Goal: Task Accomplishment & Management: Complete application form

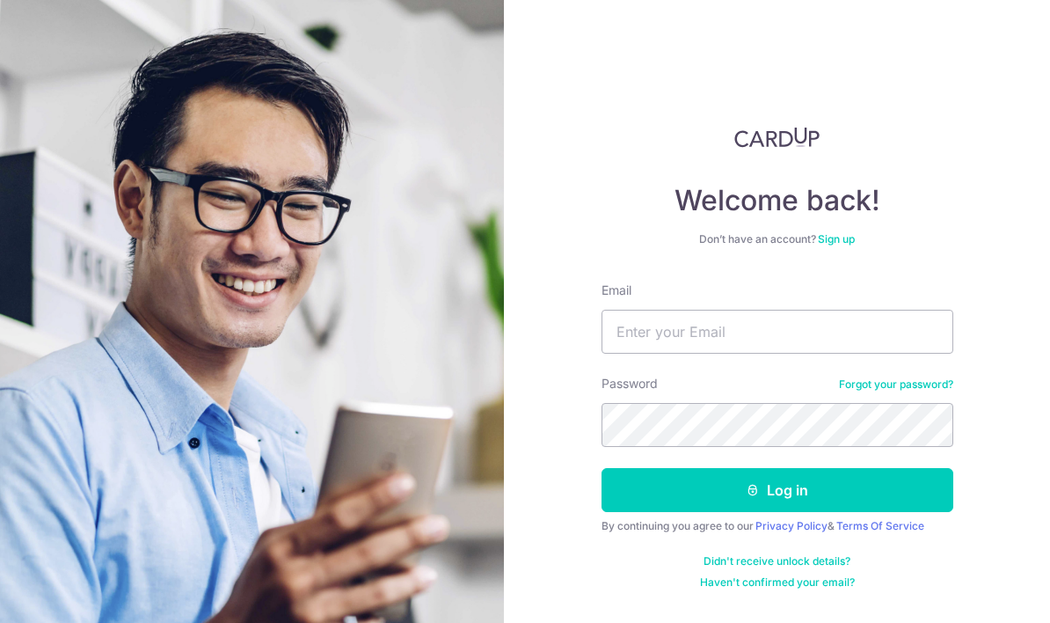
click at [984, 112] on div "Welcome back! Don’t have an account? Sign up Email Password Forgot your passwor…" at bounding box center [777, 311] width 546 height 623
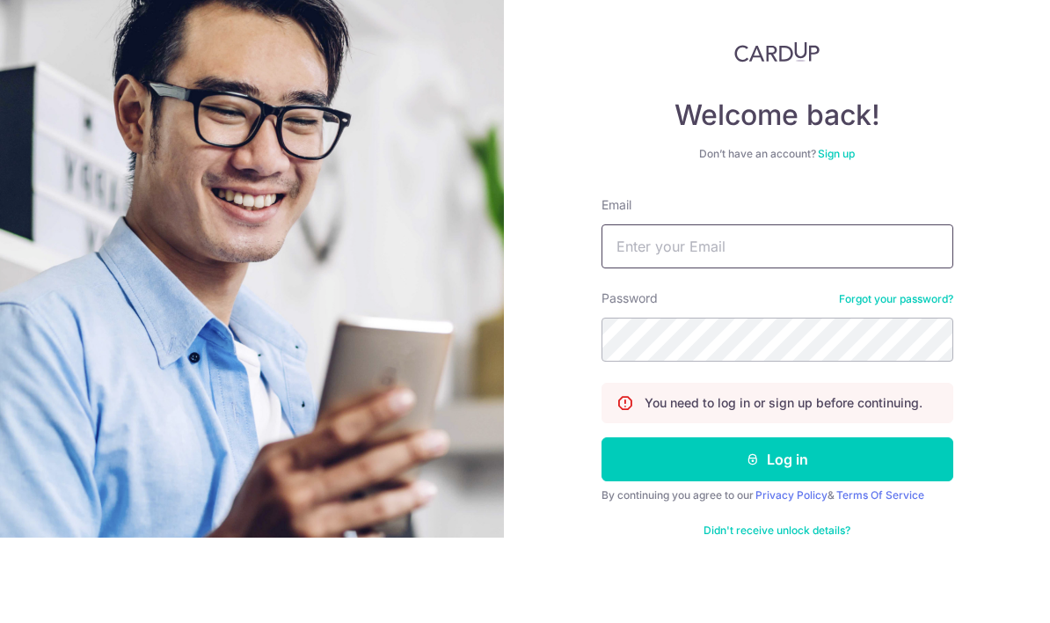
type input "tanky2061@gmail.com"
click at [777, 522] on button "Log in" at bounding box center [778, 544] width 352 height 44
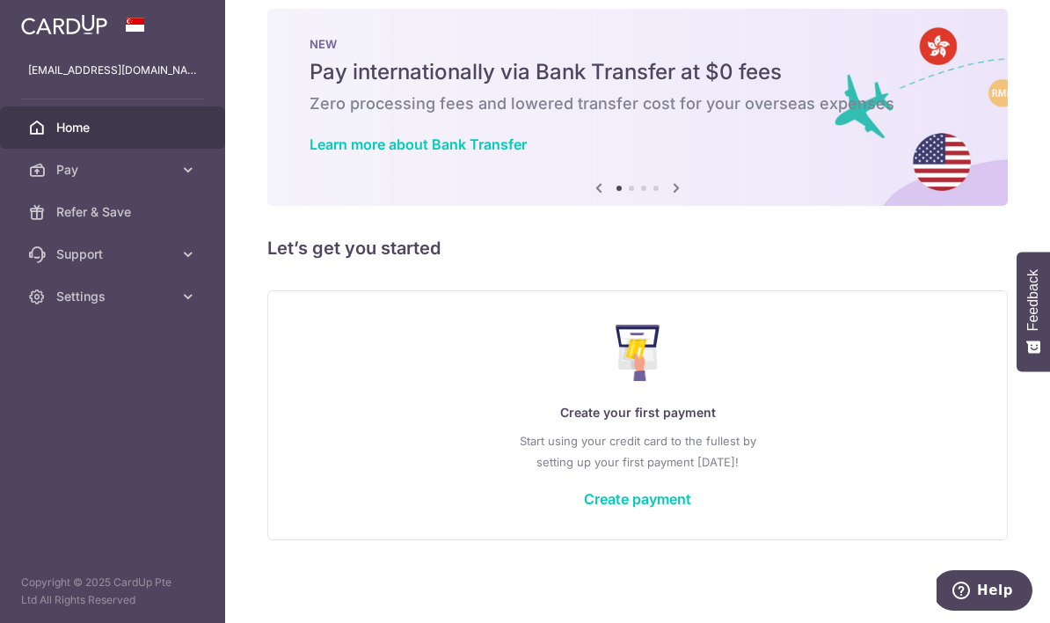
scroll to position [26, 0]
click at [0, 0] on img at bounding box center [0, 0] width 0 height 0
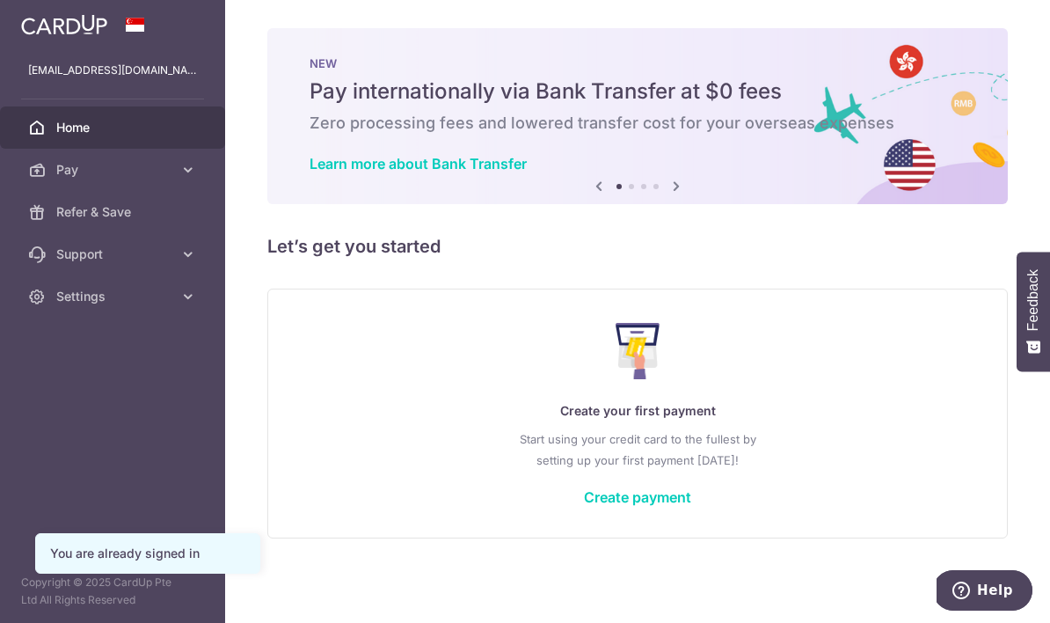
click at [0, 0] on button "button" at bounding box center [0, 0] width 0 height 0
click at [361, 349] on div "× Pause Schedule Pause all future payments in this series Pause just this one p…" at bounding box center [637, 311] width 825 height 623
click at [100, 122] on span "Home" at bounding box center [114, 128] width 116 height 18
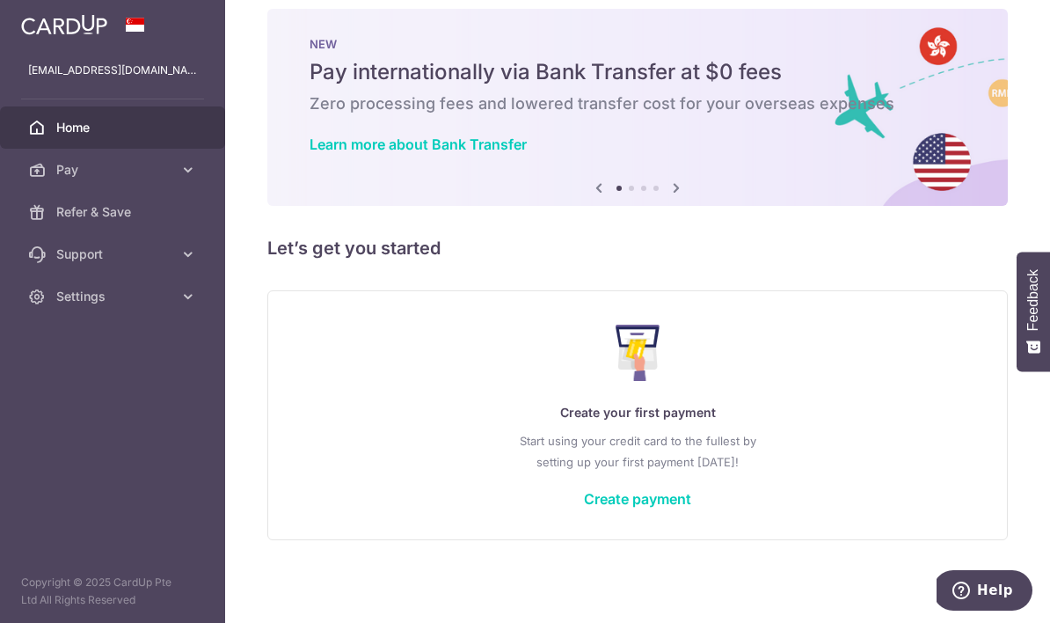
scroll to position [26, 0]
click at [584, 508] on link "Create payment" at bounding box center [637, 499] width 107 height 18
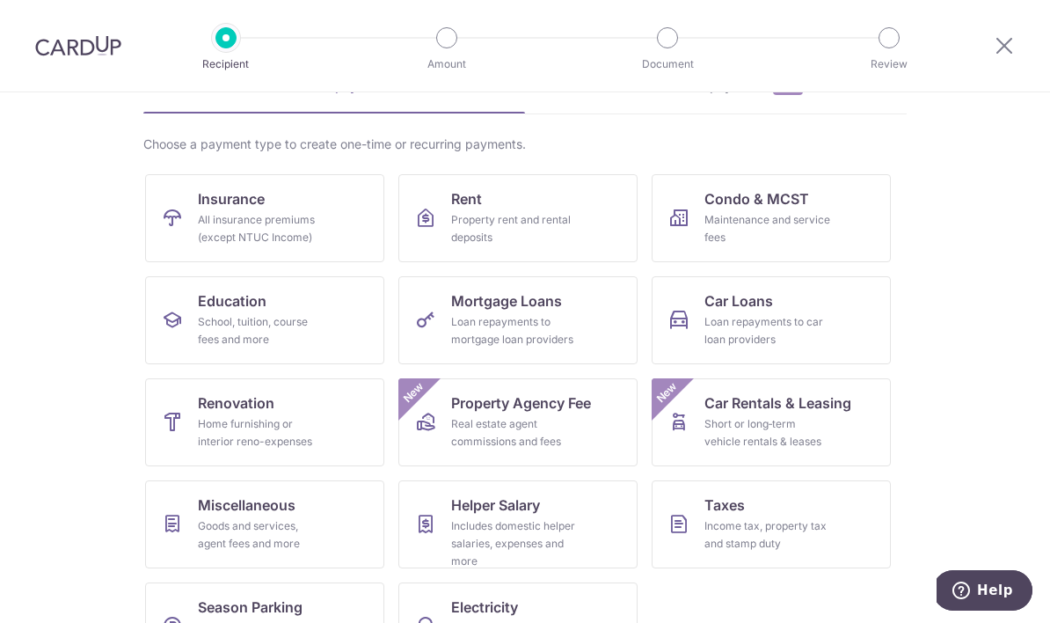
scroll to position [100, 0]
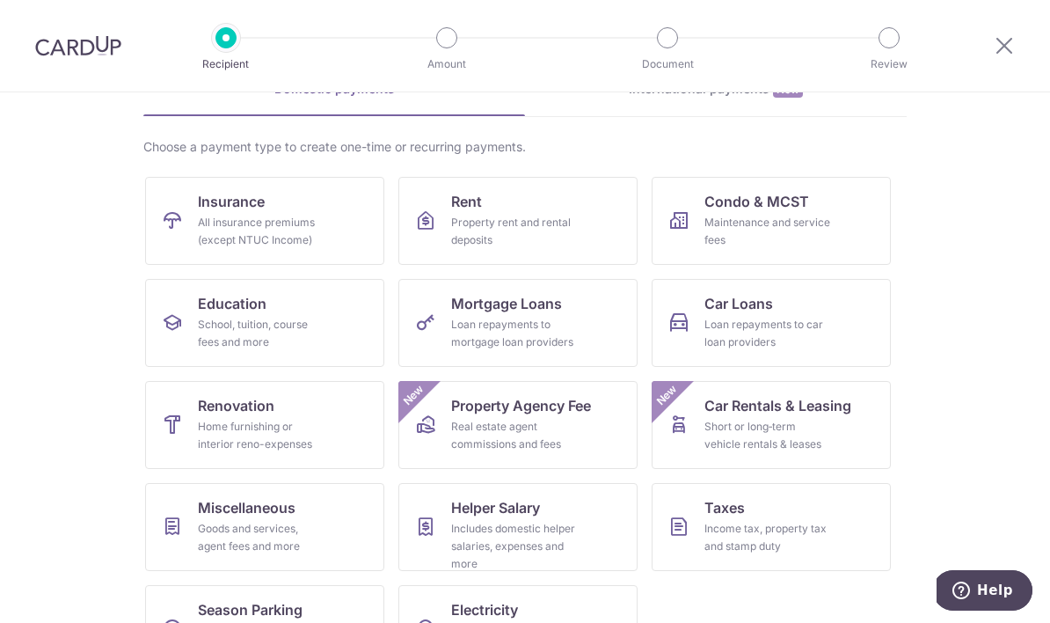
click at [267, 208] on link "Insurance All insurance premiums (except NTUC Income)" at bounding box center [264, 221] width 239 height 88
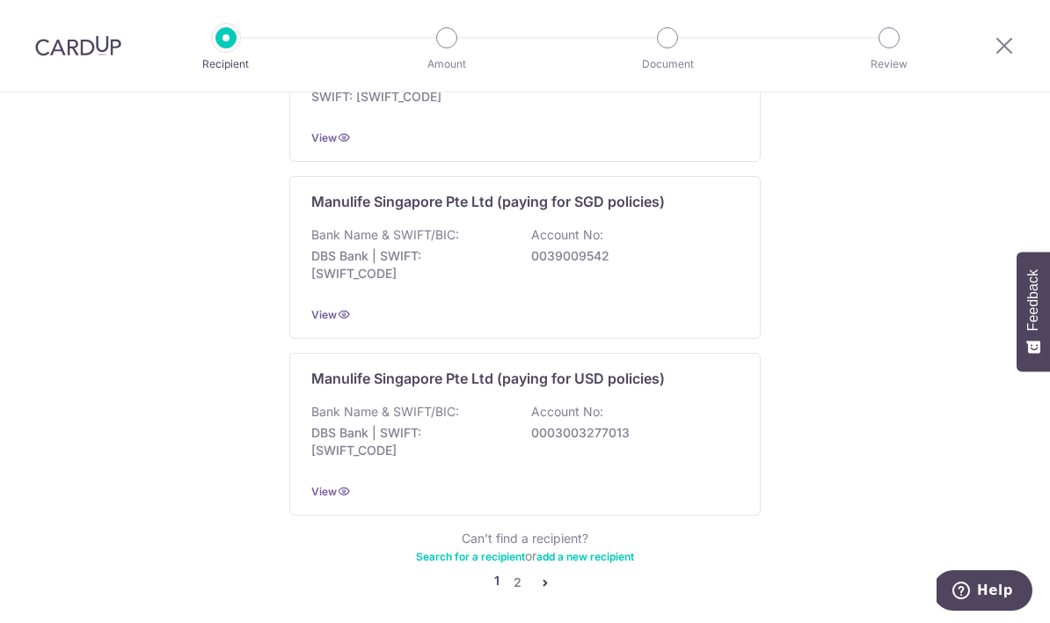
scroll to position [1722, 0]
click at [515, 581] on link "2" at bounding box center [517, 583] width 21 height 21
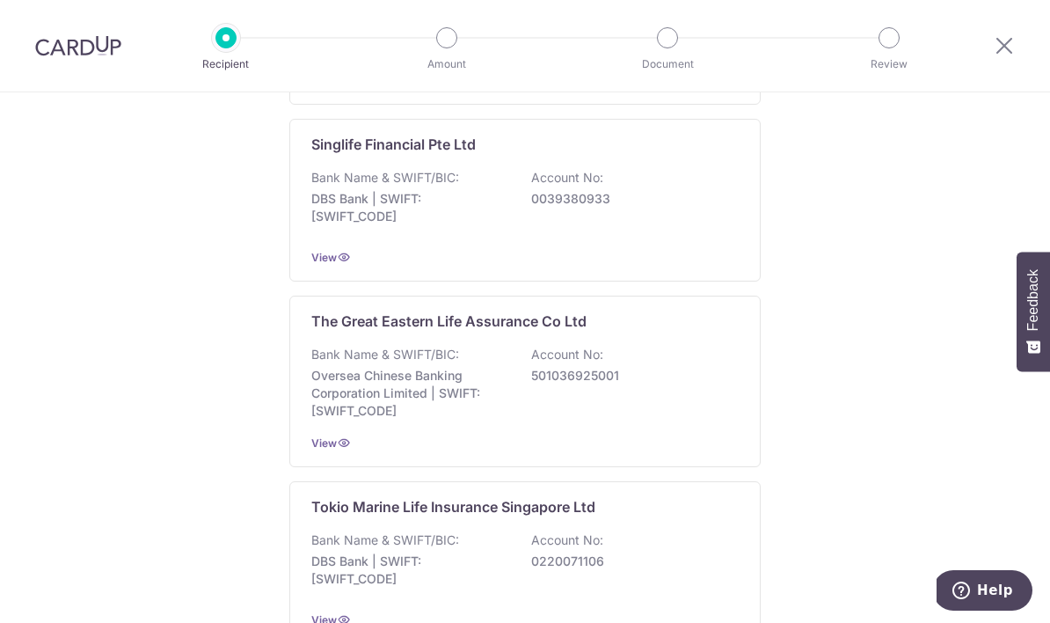
scroll to position [1596, 0]
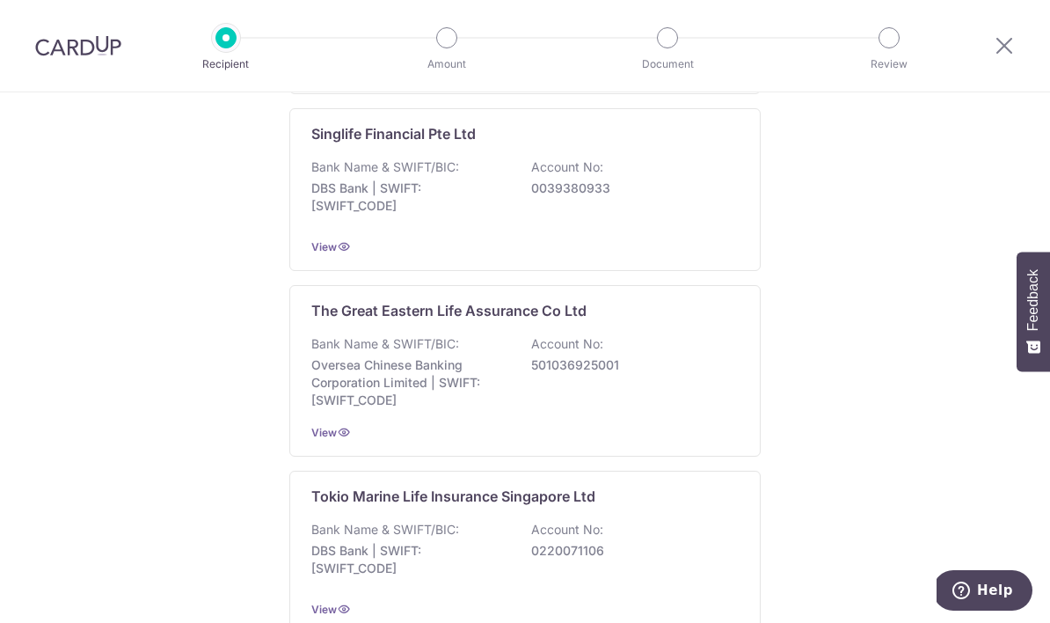
click at [338, 439] on icon at bounding box center [344, 432] width 14 height 14
